Goal: Transaction & Acquisition: Purchase product/service

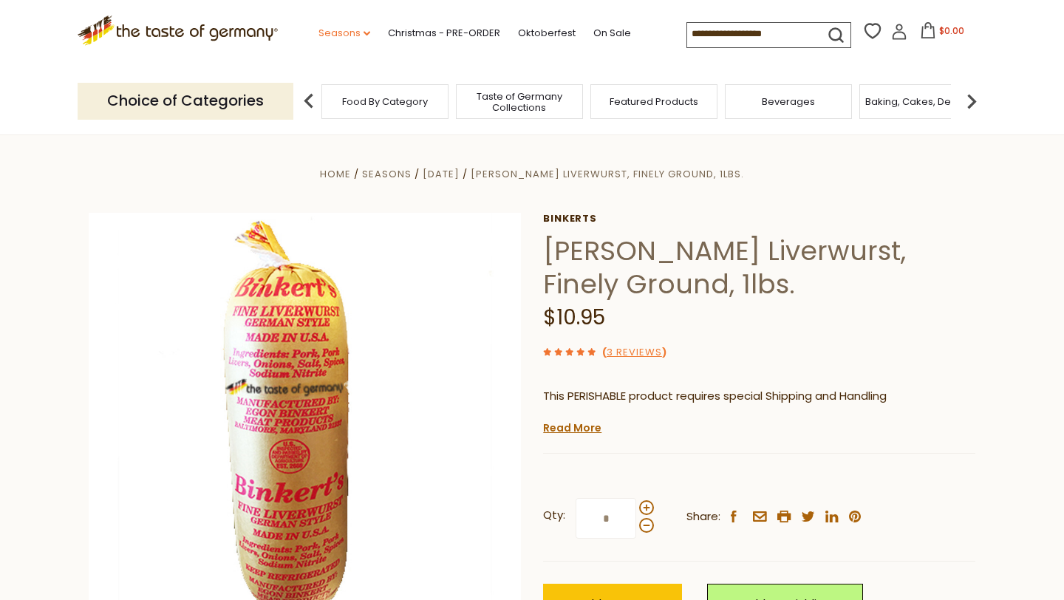
click at [363, 33] on link "Seasons dropdown_arrow" at bounding box center [344, 33] width 52 height 16
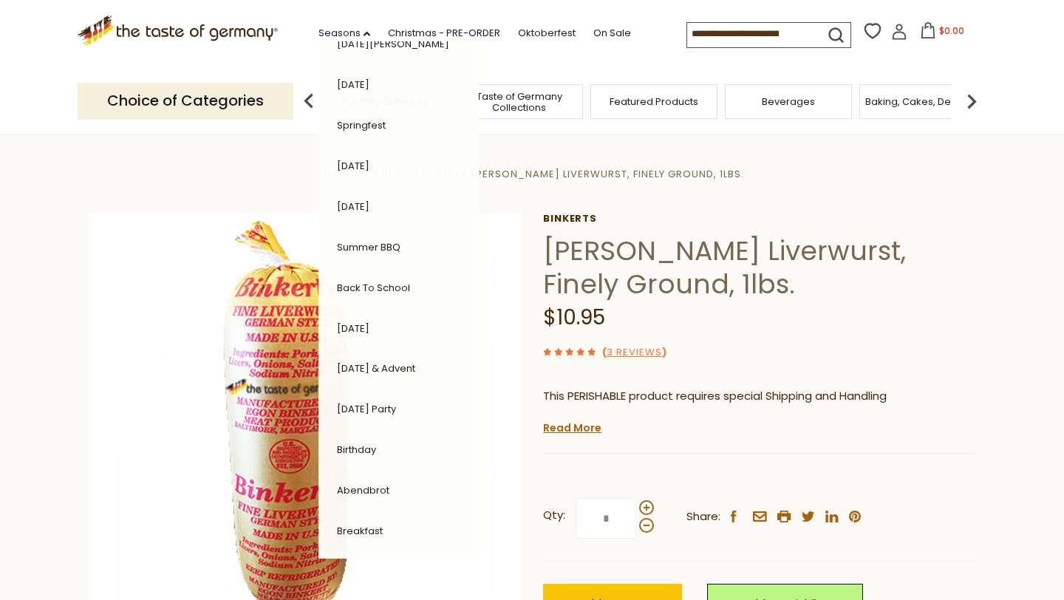
scroll to position [233, 0]
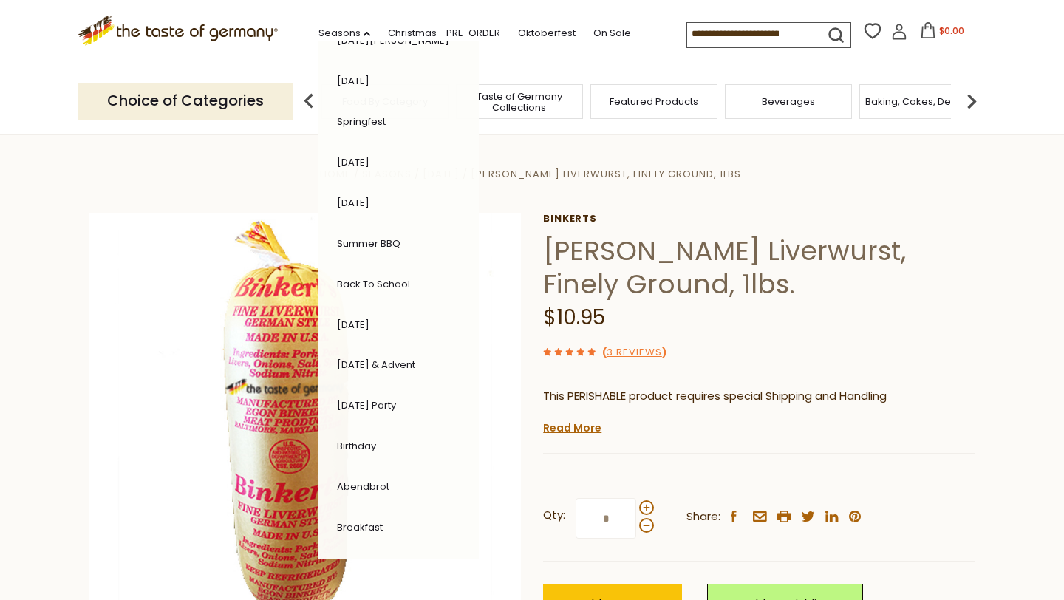
click at [375, 482] on link "Abendbrot" at bounding box center [363, 486] width 52 height 14
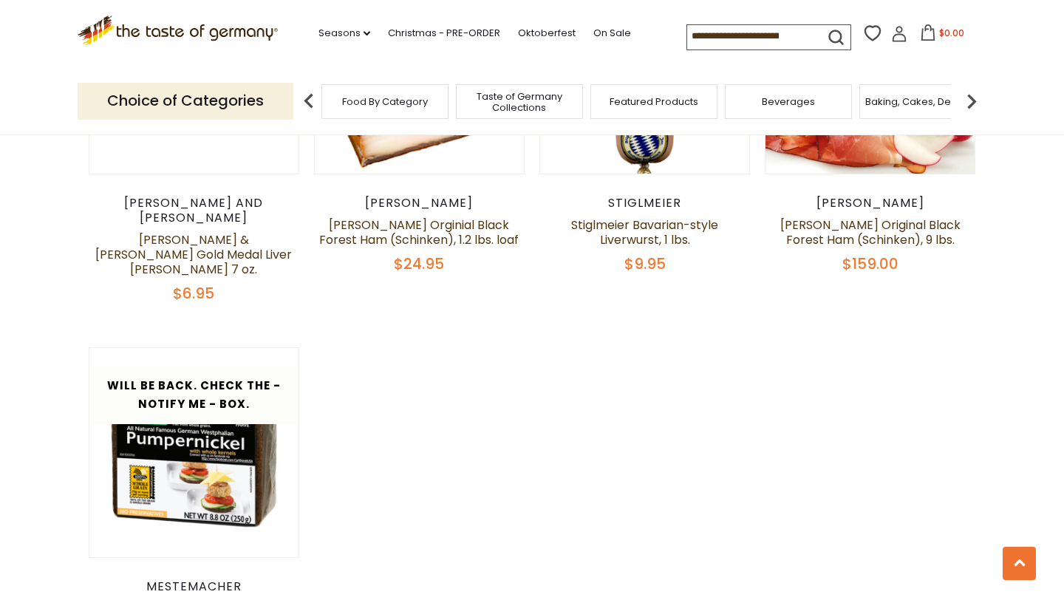
scroll to position [2889, 0]
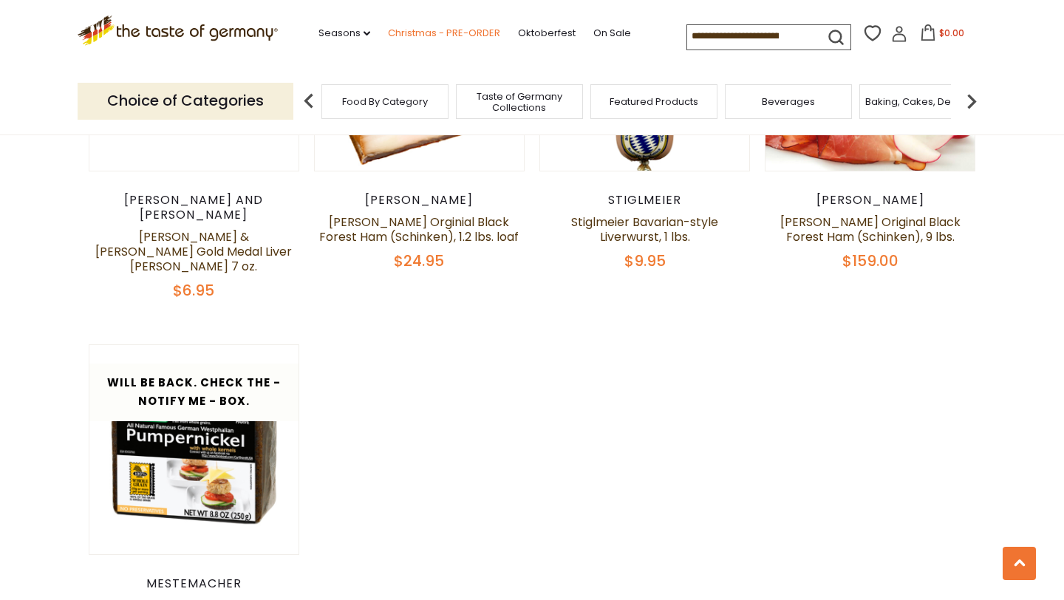
click at [416, 30] on link "Christmas - PRE-ORDER" at bounding box center [444, 33] width 112 height 16
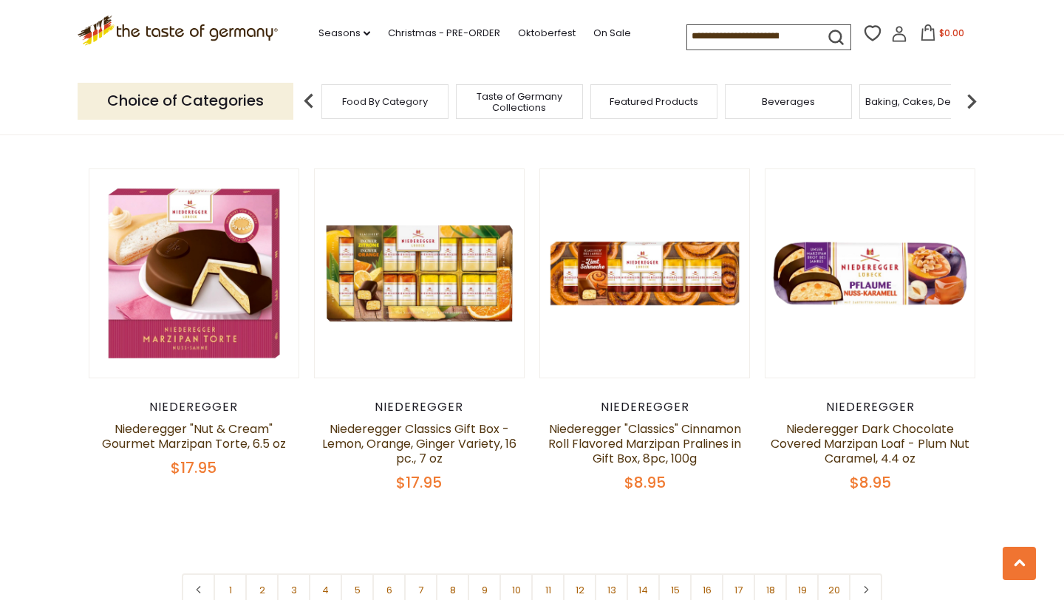
scroll to position [3353, 0]
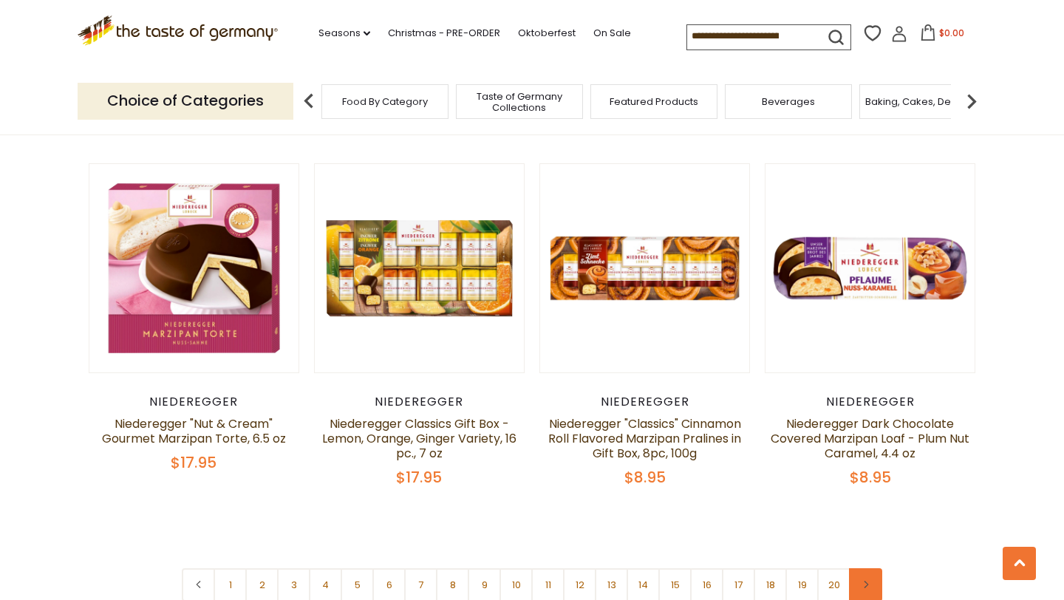
click at [867, 581] on icon at bounding box center [865, 584] width 9 height 7
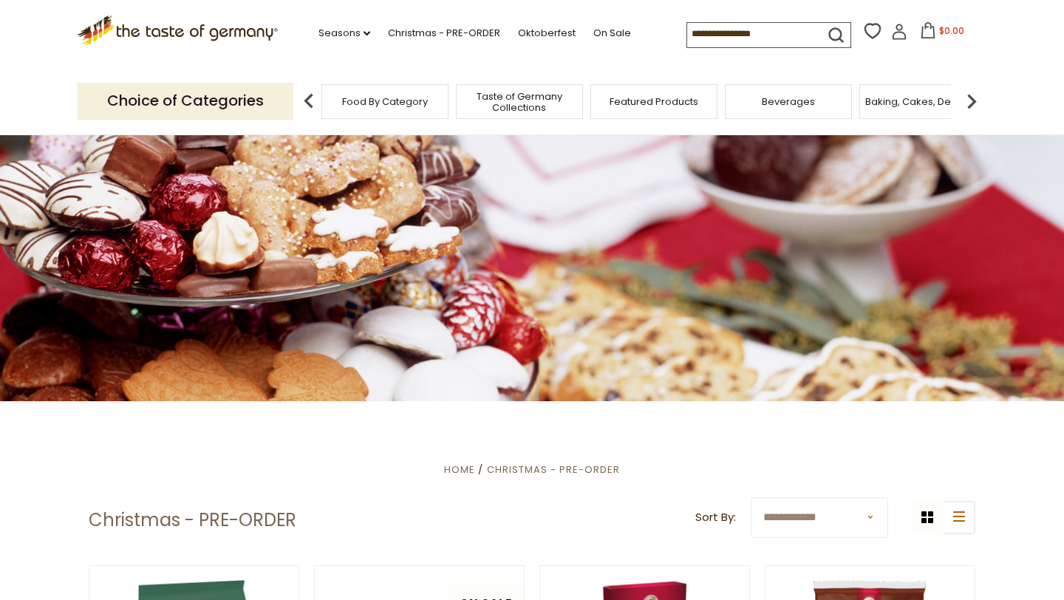
click at [867, 542] on header "**********" at bounding box center [532, 520] width 887 height 46
click at [168, 31] on icon ".st0{fill:#EDD300;} .st1{fill:#D33E21;}" at bounding box center [178, 31] width 200 height 30
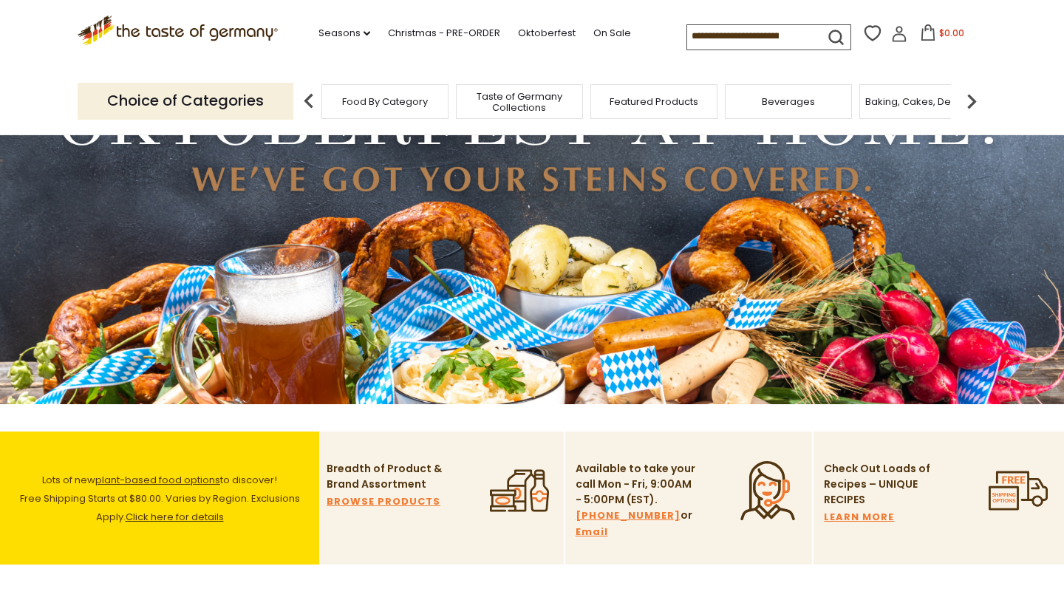
scroll to position [82, 0]
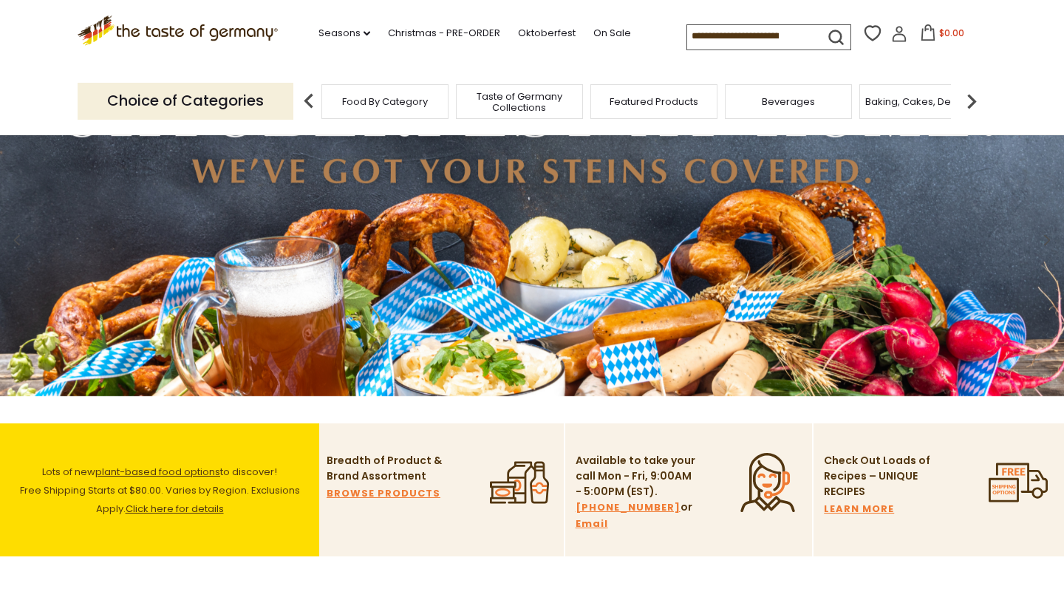
click at [578, 320] on img at bounding box center [532, 241] width 1064 height 310
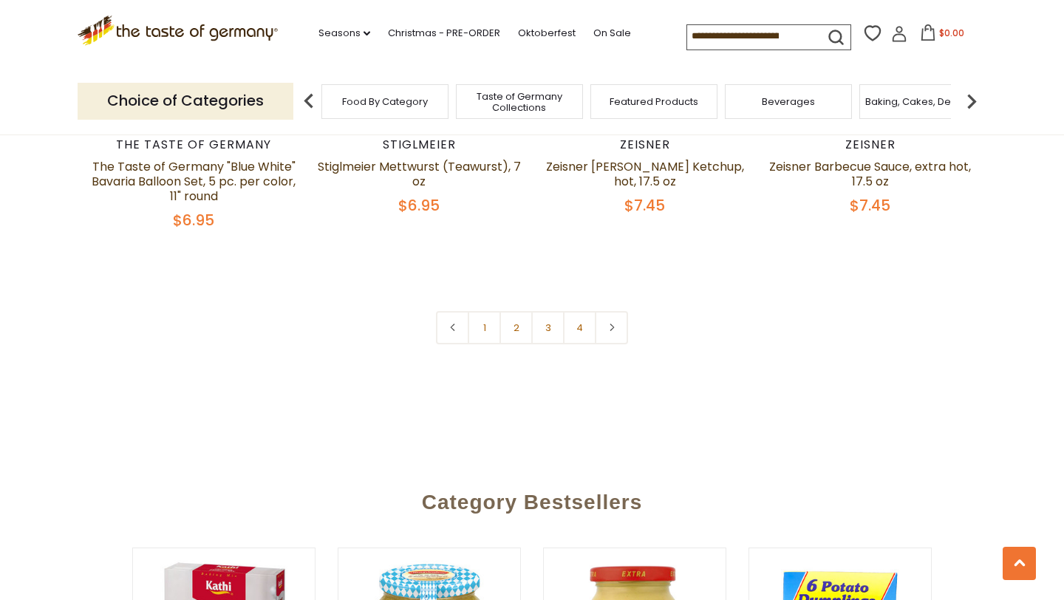
scroll to position [3624, 0]
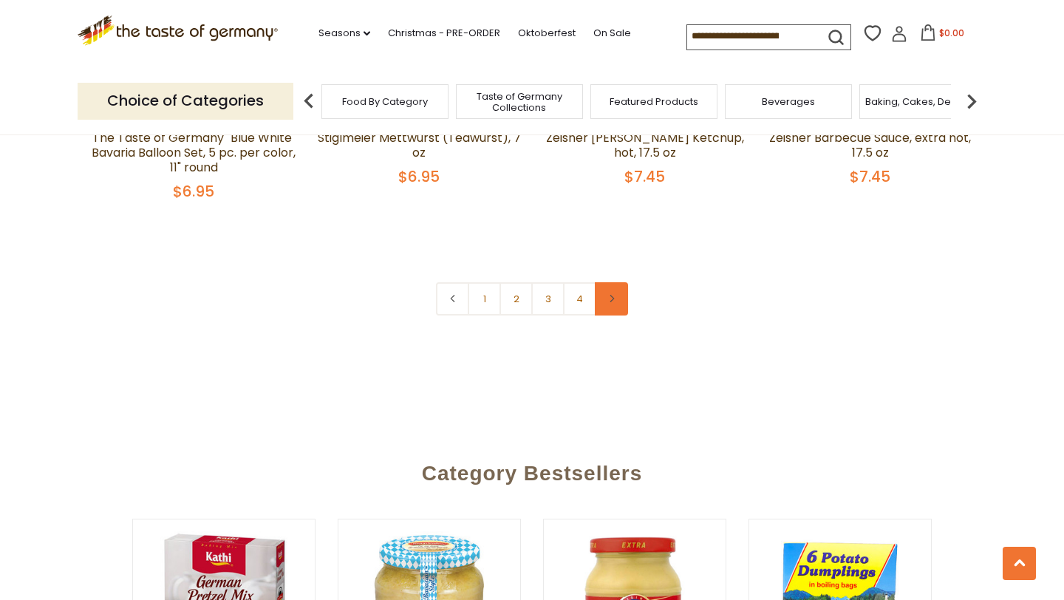
click at [612, 297] on use at bounding box center [611, 298] width 4 height 7
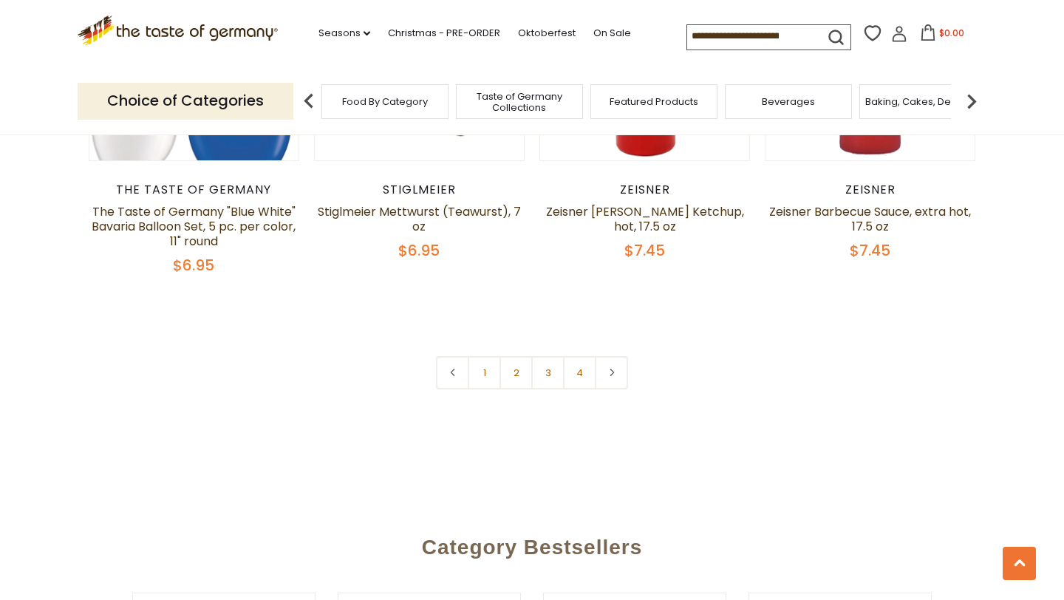
scroll to position [3502, 0]
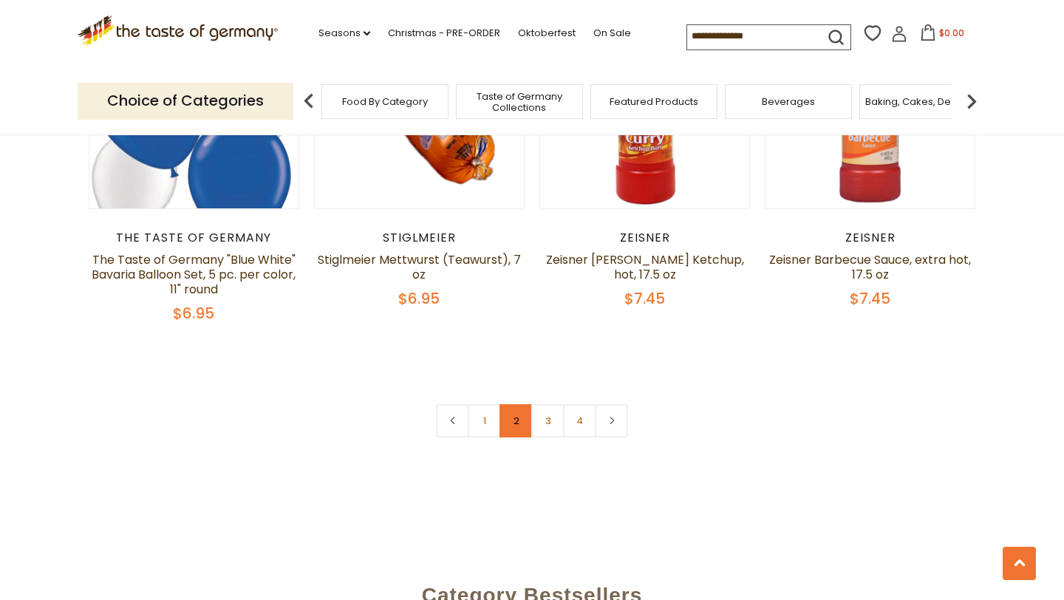
click at [520, 417] on link "2" at bounding box center [515, 420] width 33 height 33
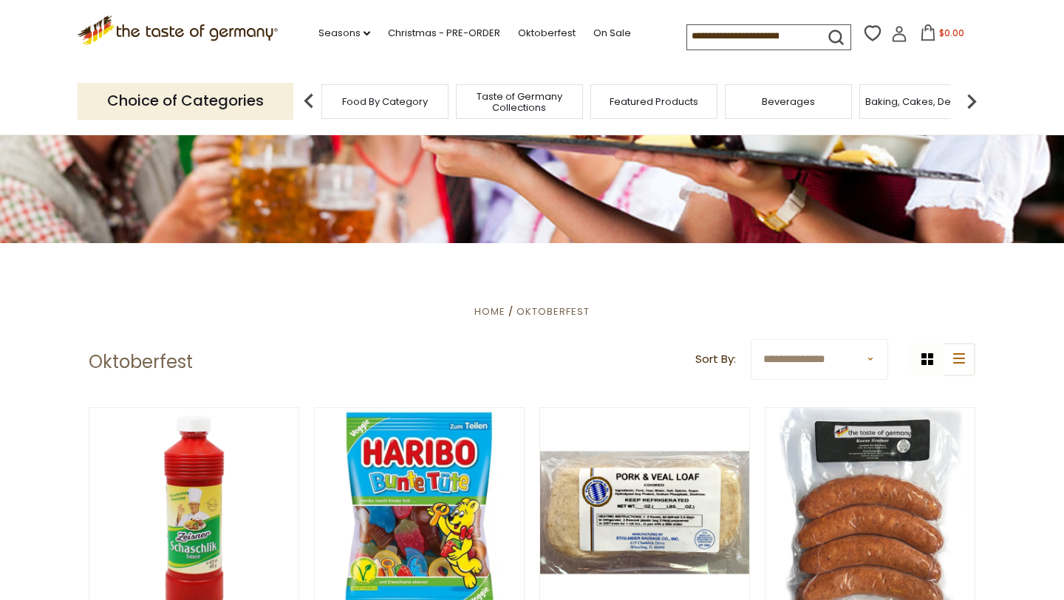
scroll to position [298, 0]
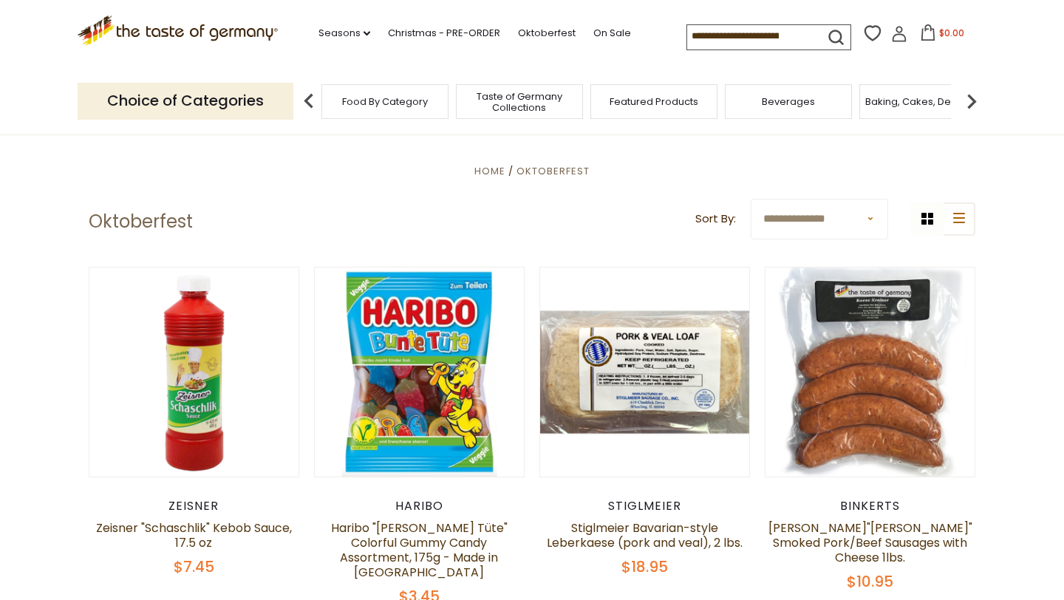
click at [734, 38] on input at bounding box center [749, 35] width 125 height 21
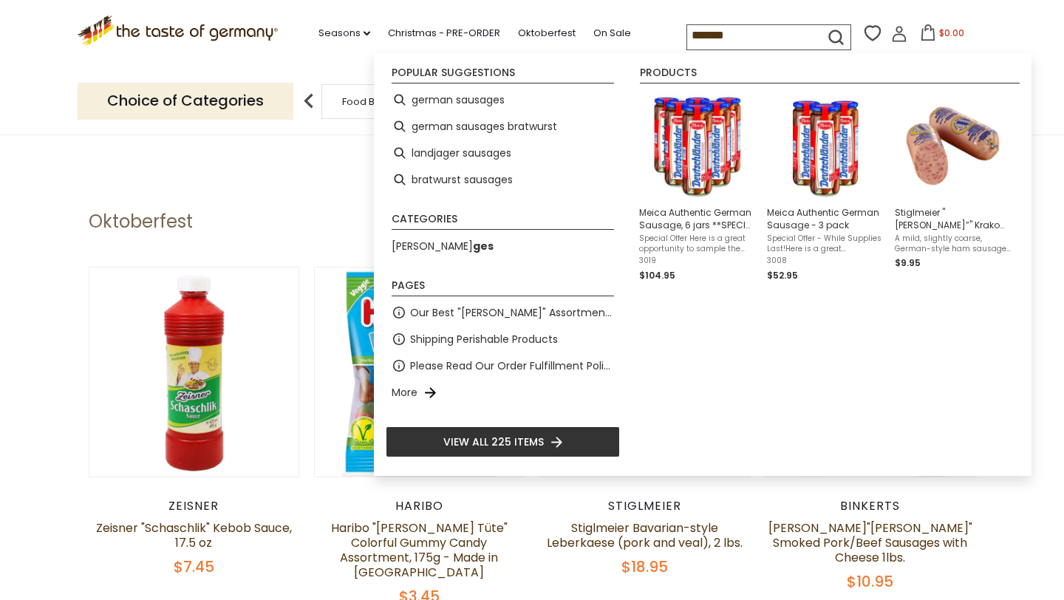
type input "********"
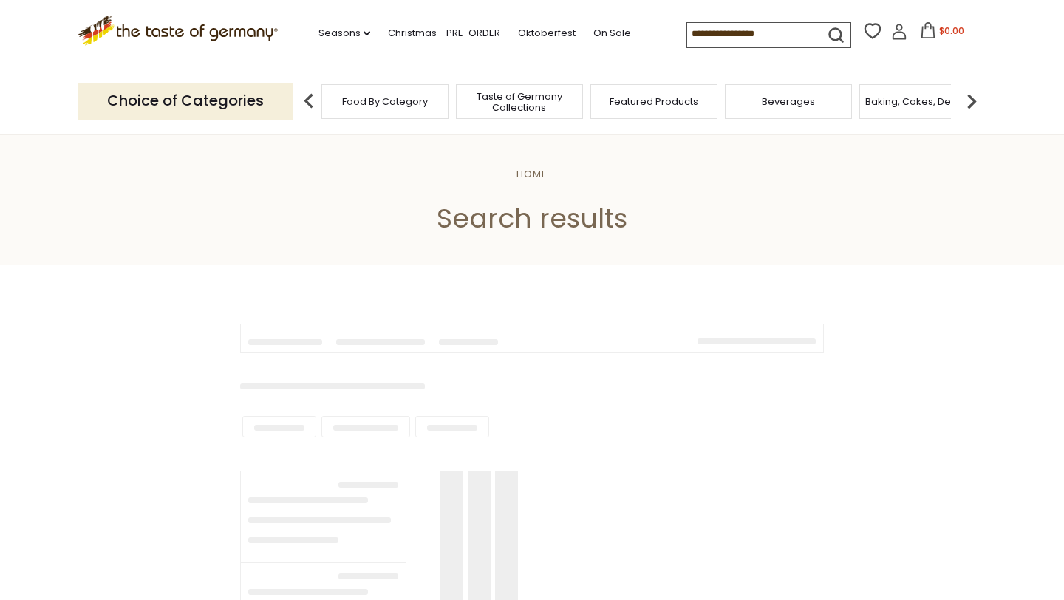
type input "********"
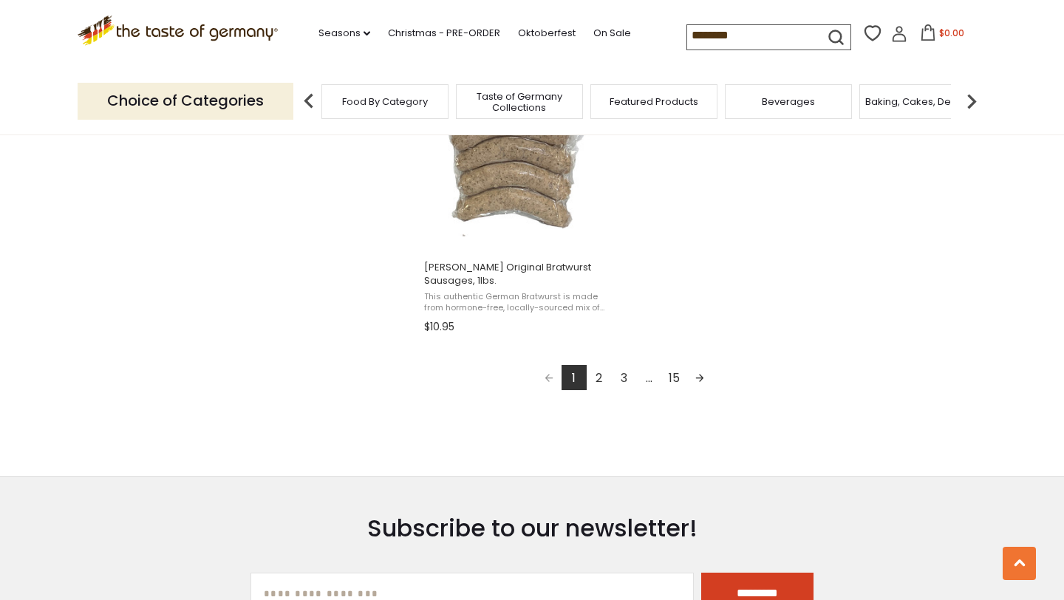
scroll to position [2682, 0]
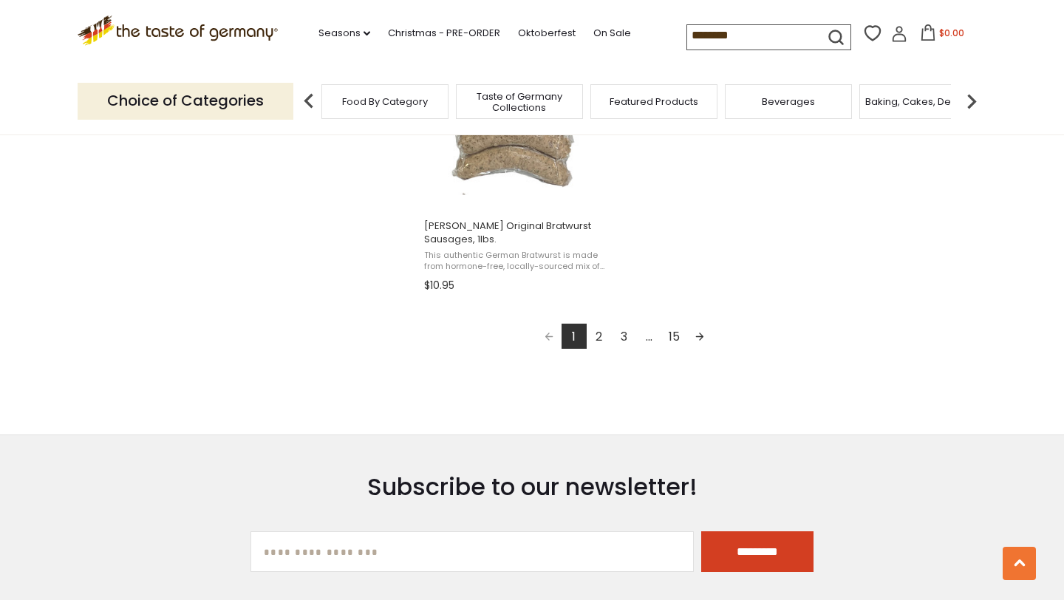
click at [597, 335] on link "2" at bounding box center [599, 336] width 25 height 25
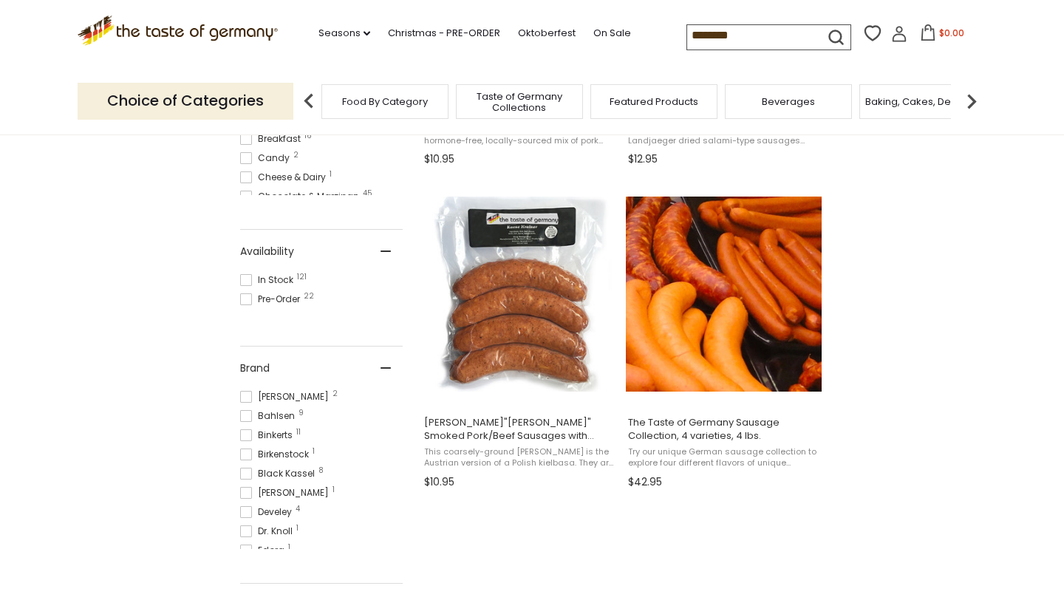
scroll to position [554, 0]
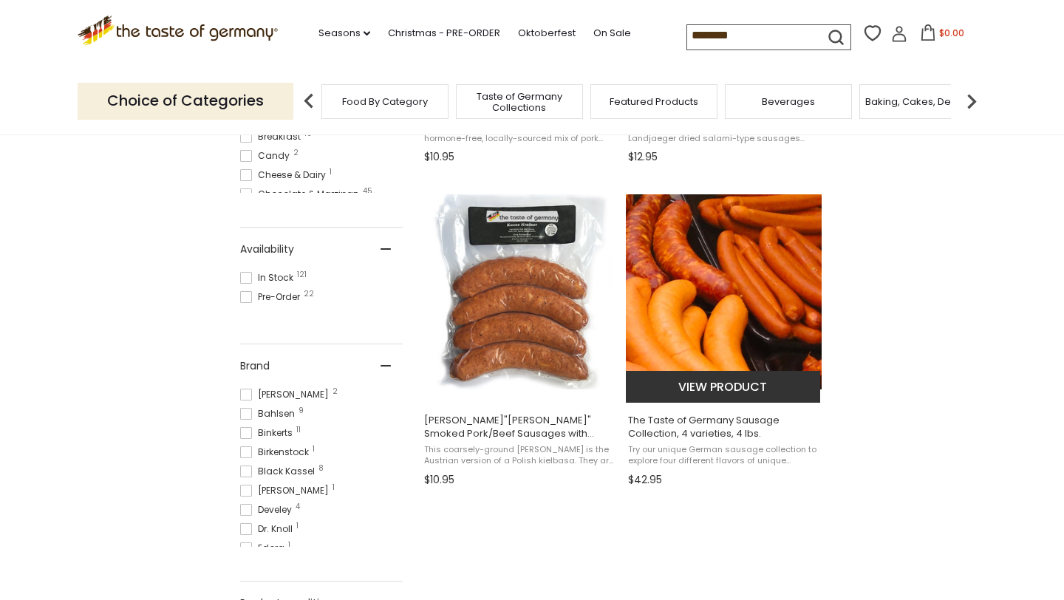
click at [734, 315] on img "The Taste of Germany Sausage Collection, 4 varieties, 4 lbs." at bounding box center [724, 292] width 196 height 196
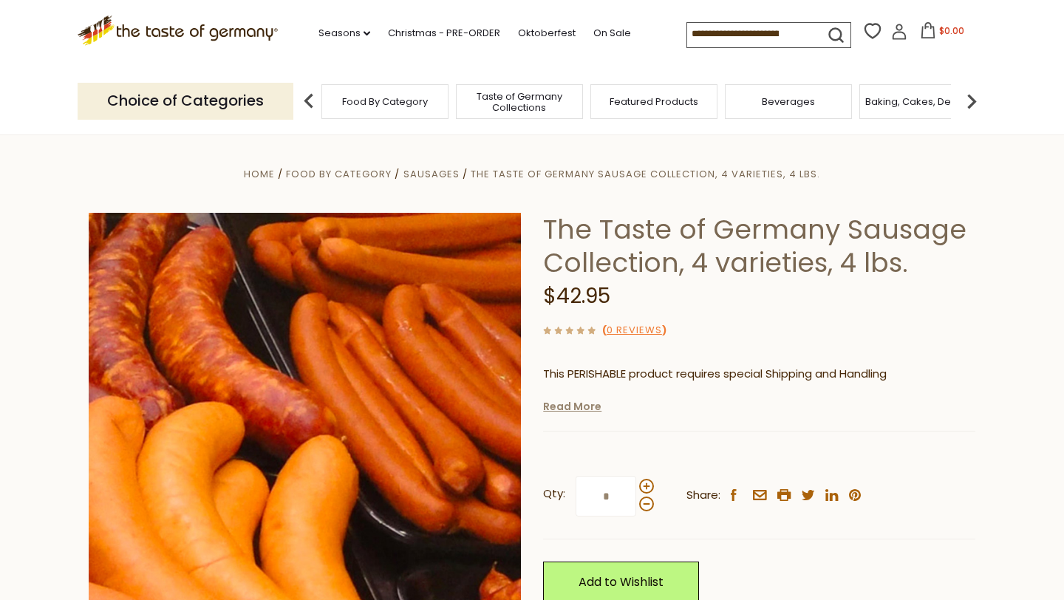
click at [570, 406] on link "Read More" at bounding box center [572, 406] width 58 height 15
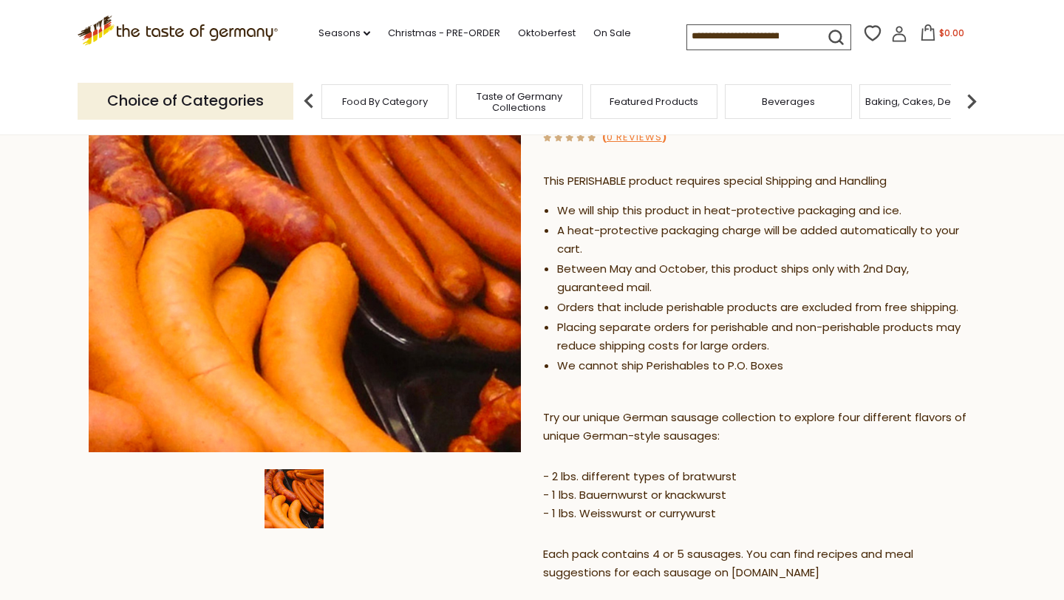
scroll to position [205, 0]
